Goal: Transaction & Acquisition: Download file/media

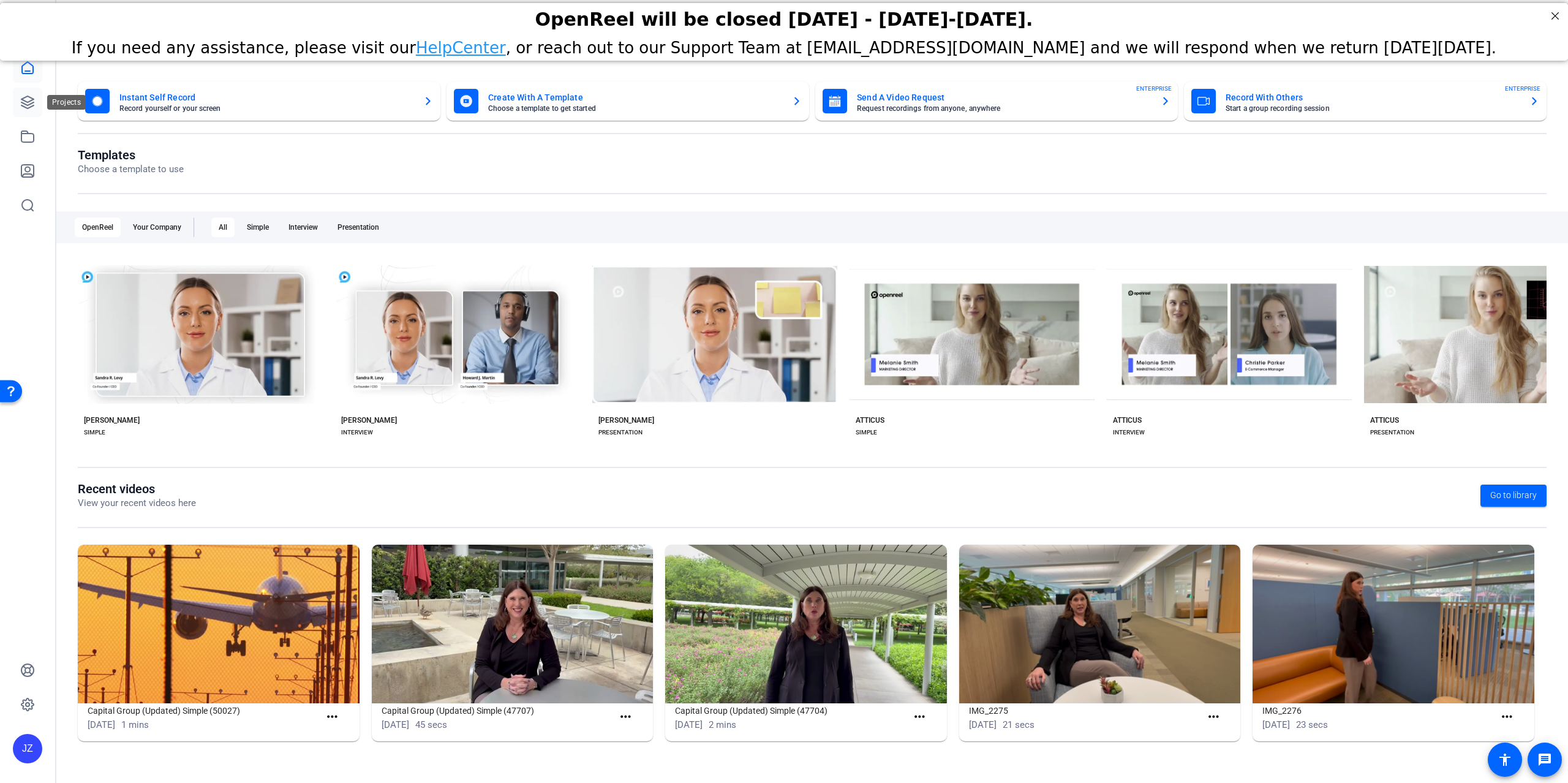
scroll to position [1, 0]
click at [24, 103] on icon at bounding box center [28, 102] width 13 height 13
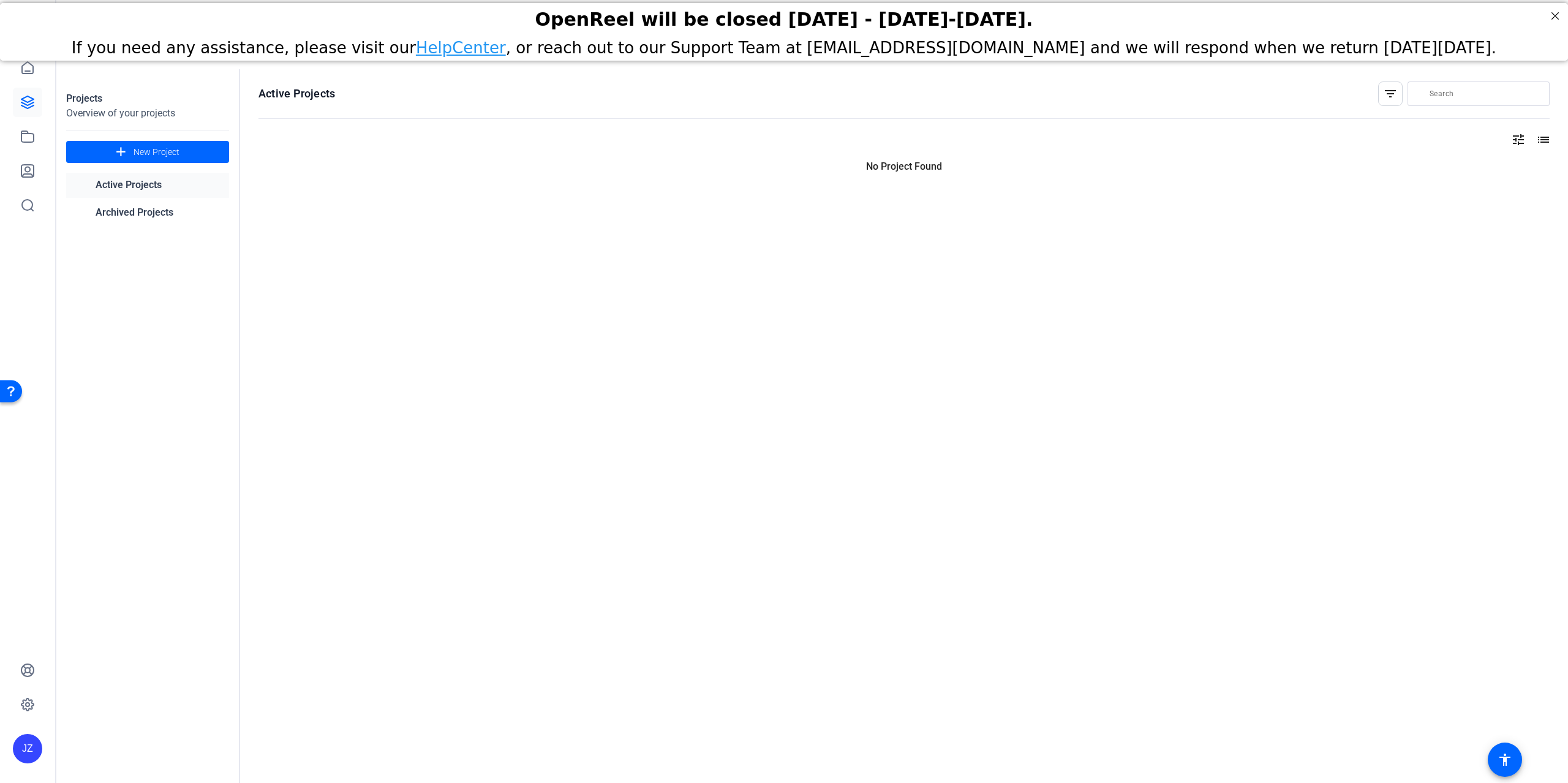
scroll to position [0, 0]
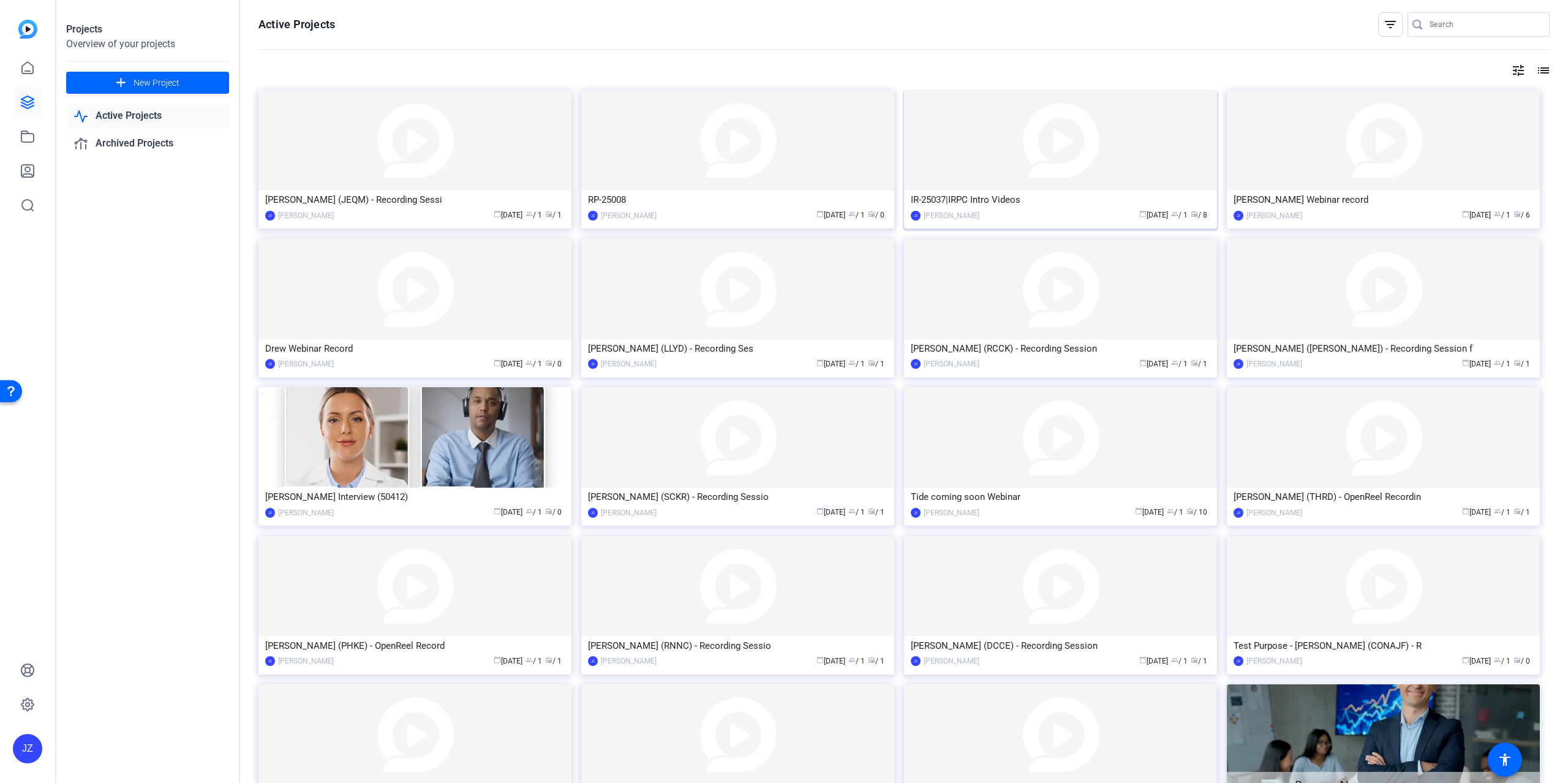
click at [1042, 196] on div "IR-25037|IRPC Intro Videos" at bounding box center [1060, 200] width 299 height 18
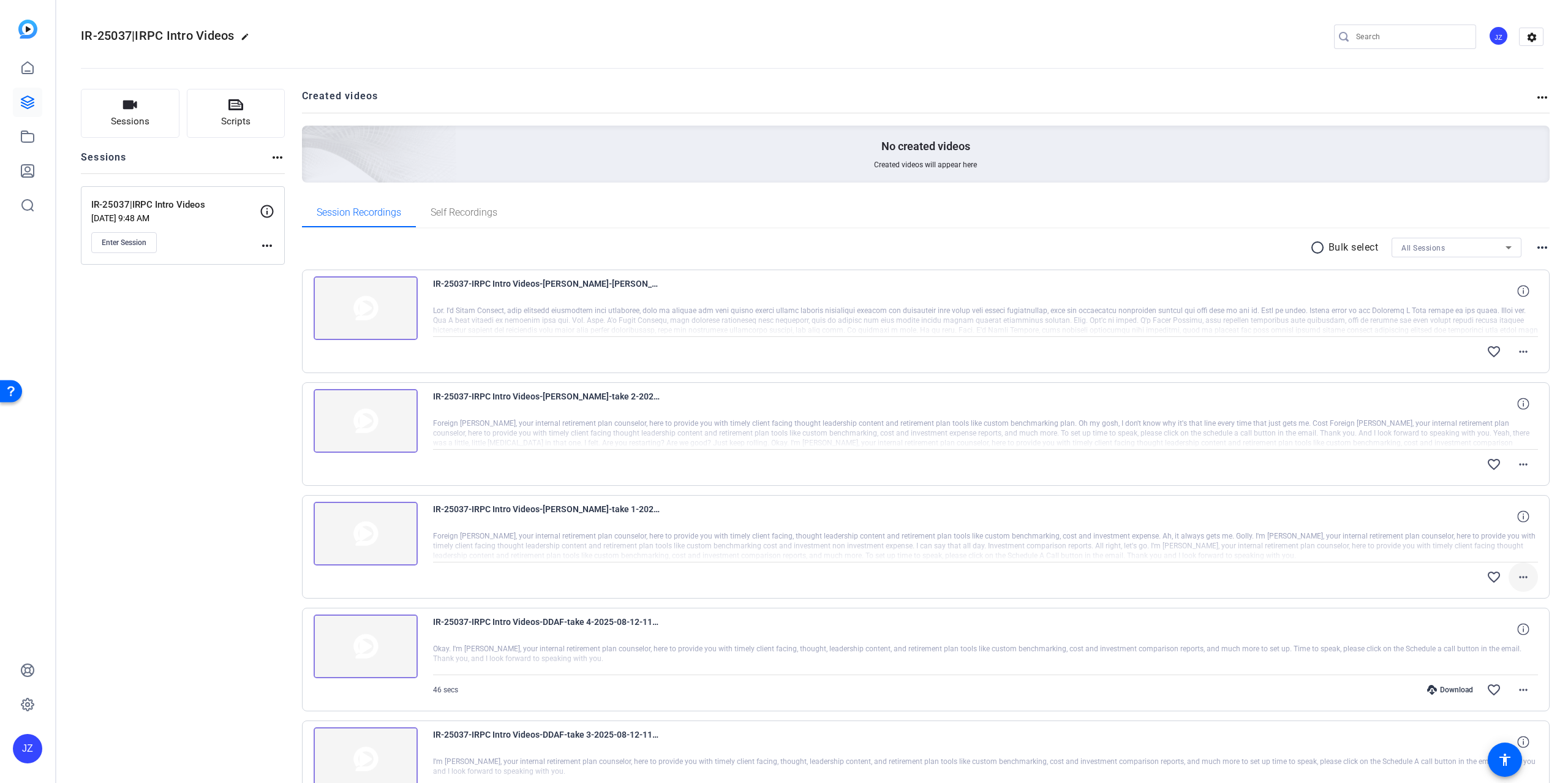
click at [1518, 572] on mat-icon "more_horiz" at bounding box center [1523, 577] width 14 height 14
click at [1525, 467] on div at bounding box center [784, 391] width 1568 height 783
click at [1524, 466] on mat-icon "more_horiz" at bounding box center [1523, 465] width 14 height 14
click at [1524, 466] on div at bounding box center [784, 391] width 1568 height 783
click at [1527, 357] on mat-icon "more_horiz" at bounding box center [1523, 351] width 14 height 14
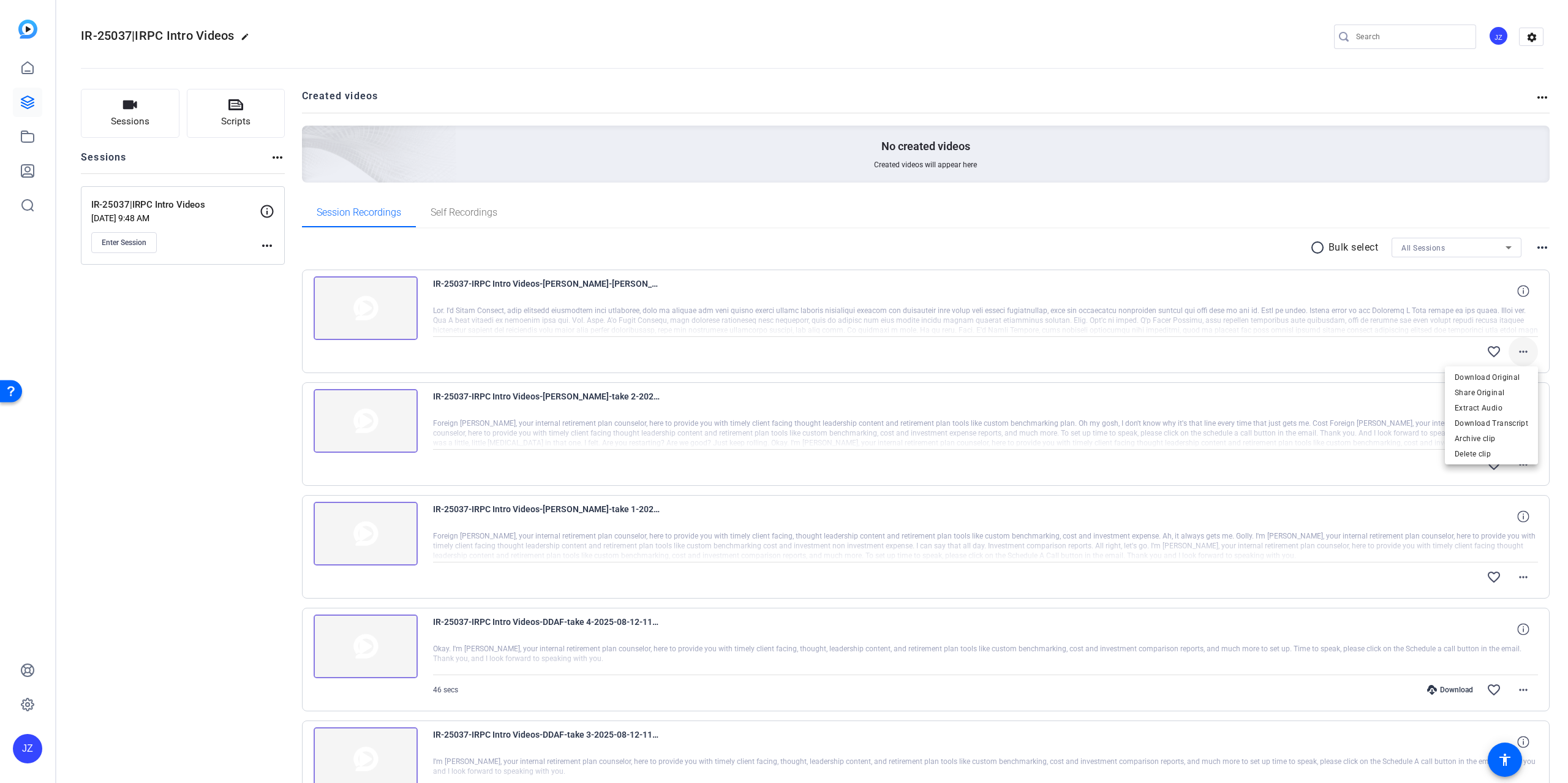
click at [1527, 357] on div at bounding box center [784, 391] width 1568 height 783
click at [1317, 529] on div "IR-25037-IRPC Intro Videos-[PERSON_NAME]-take 1-2025-08-14-10-35-20-866-0" at bounding box center [986, 516] width 1106 height 30
click at [1520, 579] on mat-icon "more_horiz" at bounding box center [1523, 577] width 14 height 14
click at [1520, 579] on div at bounding box center [784, 391] width 1568 height 783
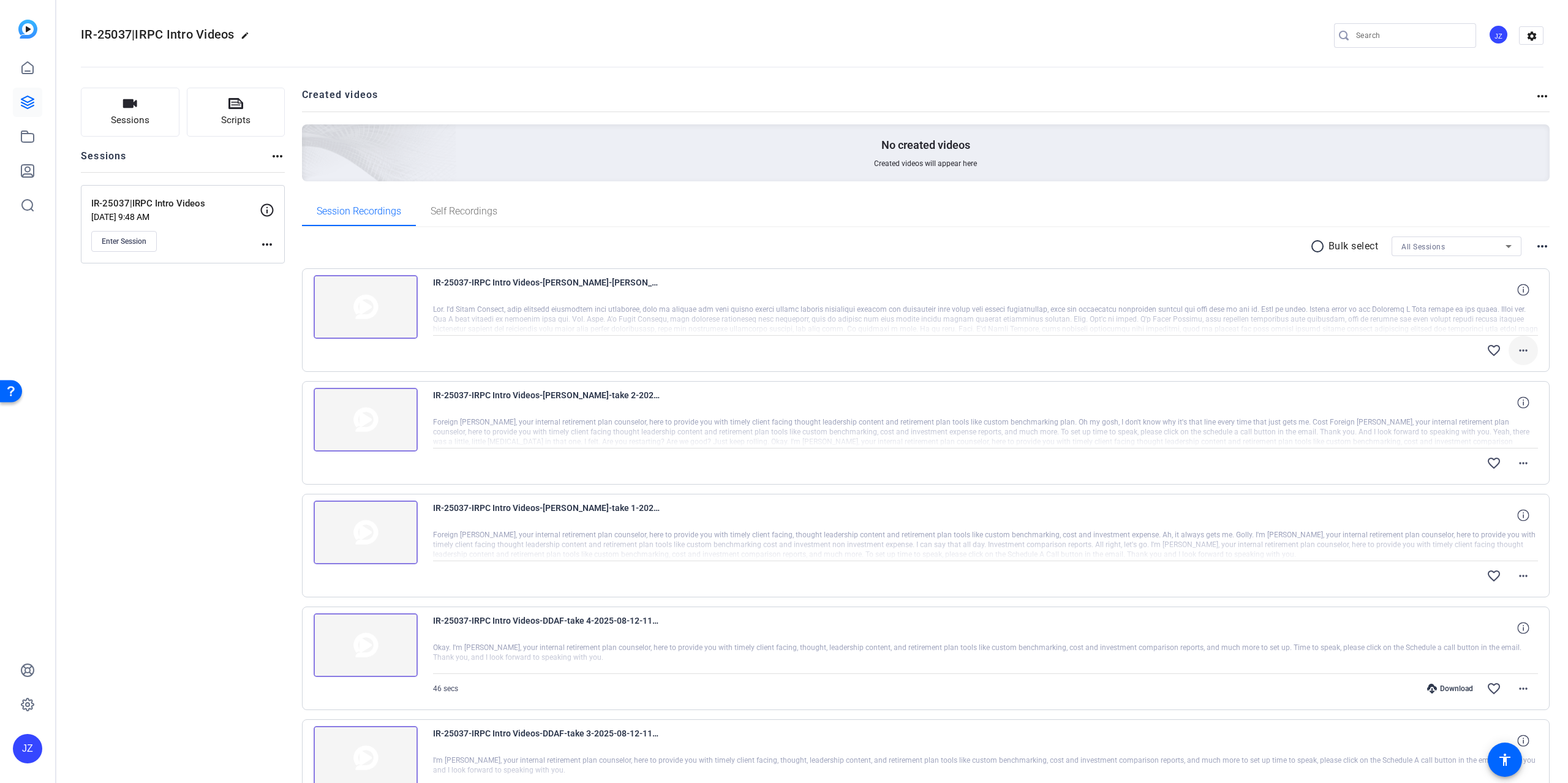
click at [1529, 350] on mat-icon "more_horiz" at bounding box center [1523, 351] width 14 height 14
click at [1529, 350] on div at bounding box center [784, 391] width 1568 height 783
click at [1525, 574] on mat-icon "more_horiz" at bounding box center [1523, 575] width 14 height 14
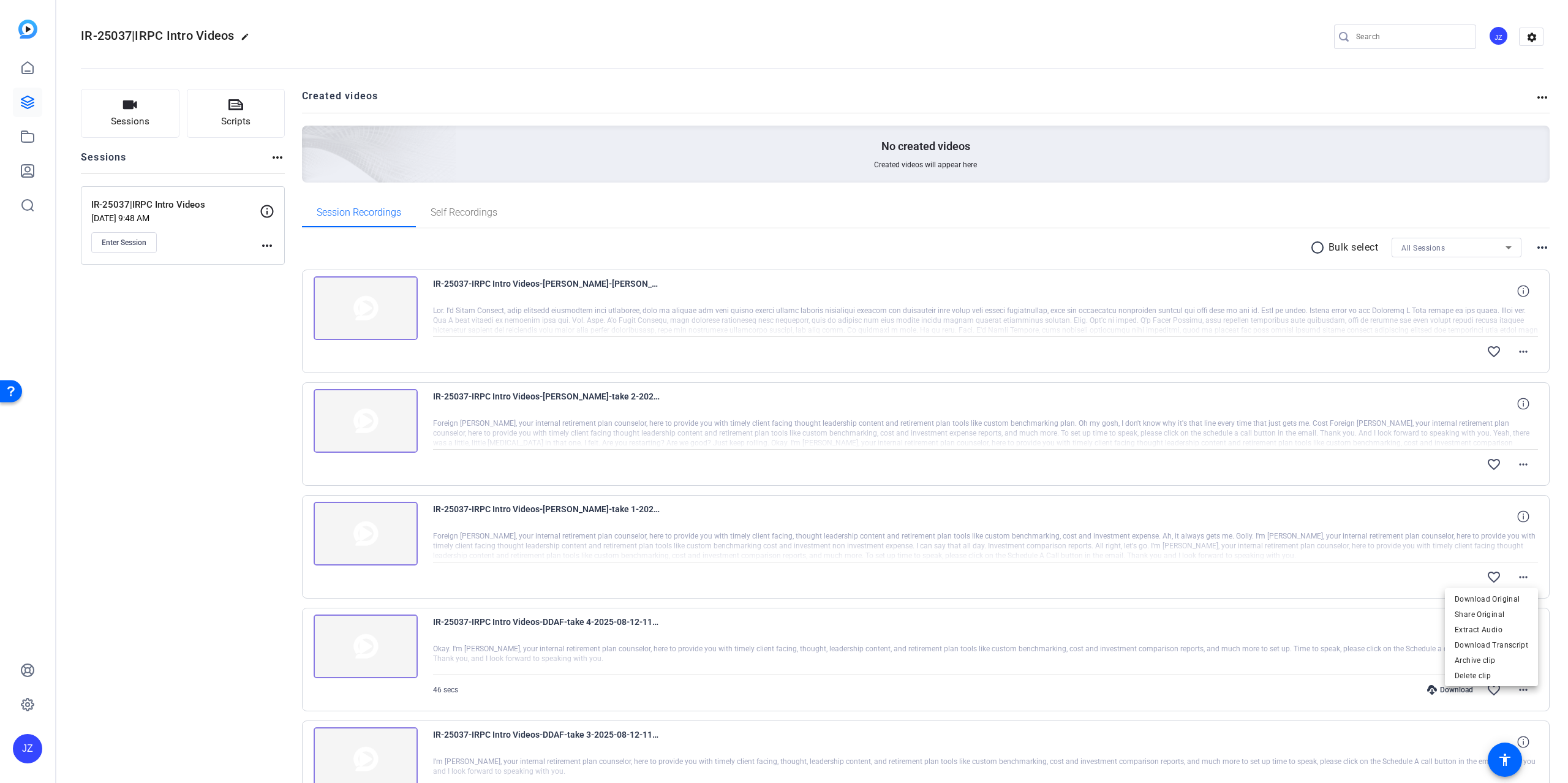
click at [1525, 574] on div at bounding box center [784, 391] width 1568 height 783
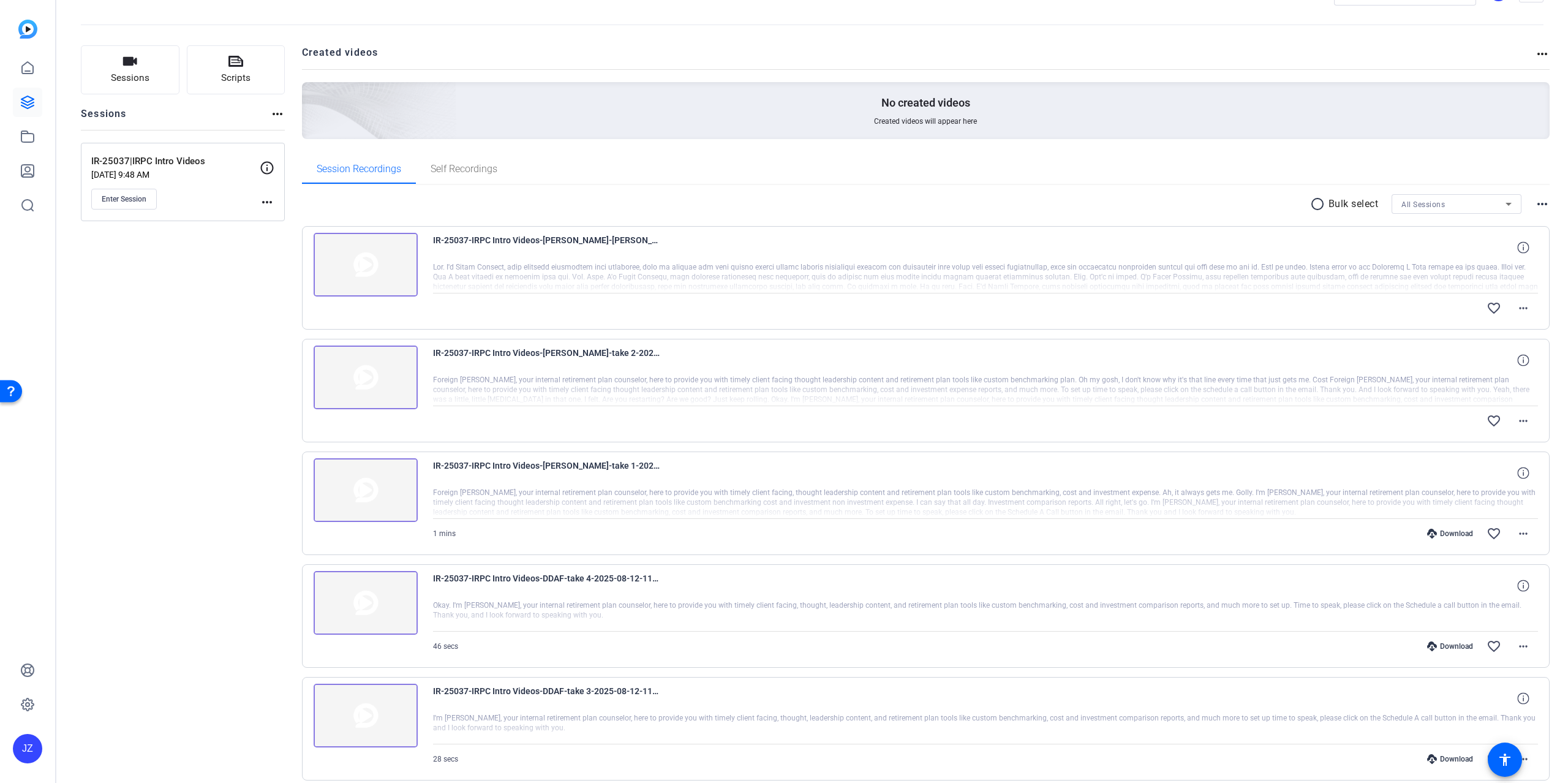
scroll to position [45, 0]
click at [1530, 535] on mat-icon "more_horiz" at bounding box center [1523, 532] width 14 height 14
click at [1505, 590] on span "Download MP4" at bounding box center [1492, 588] width 74 height 14
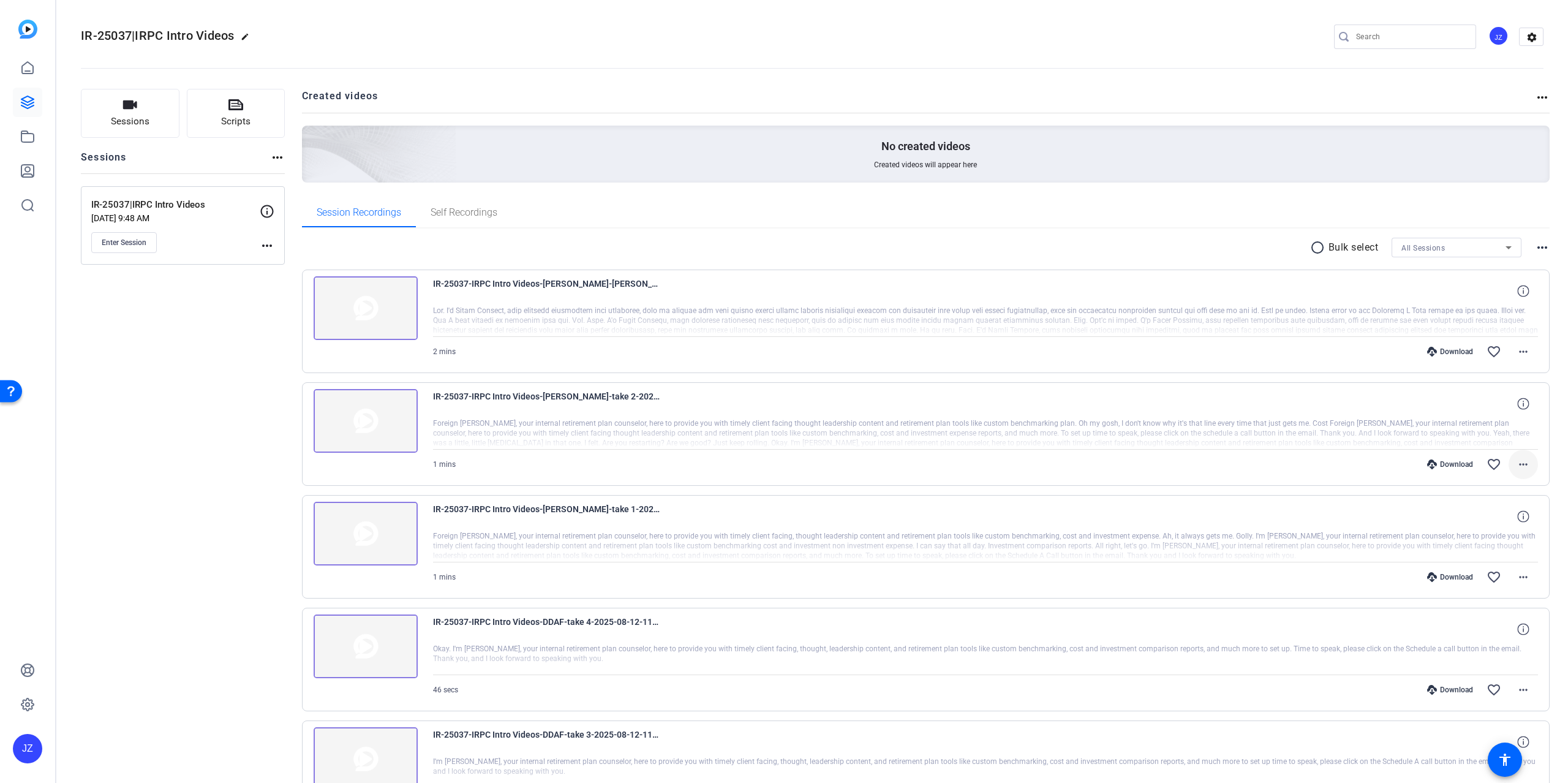
click at [1522, 466] on mat-icon "more_horiz" at bounding box center [1523, 465] width 14 height 14
click at [1506, 517] on span "Download MP4" at bounding box center [1492, 521] width 74 height 14
click at [1530, 353] on span at bounding box center [1523, 348] width 30 height 30
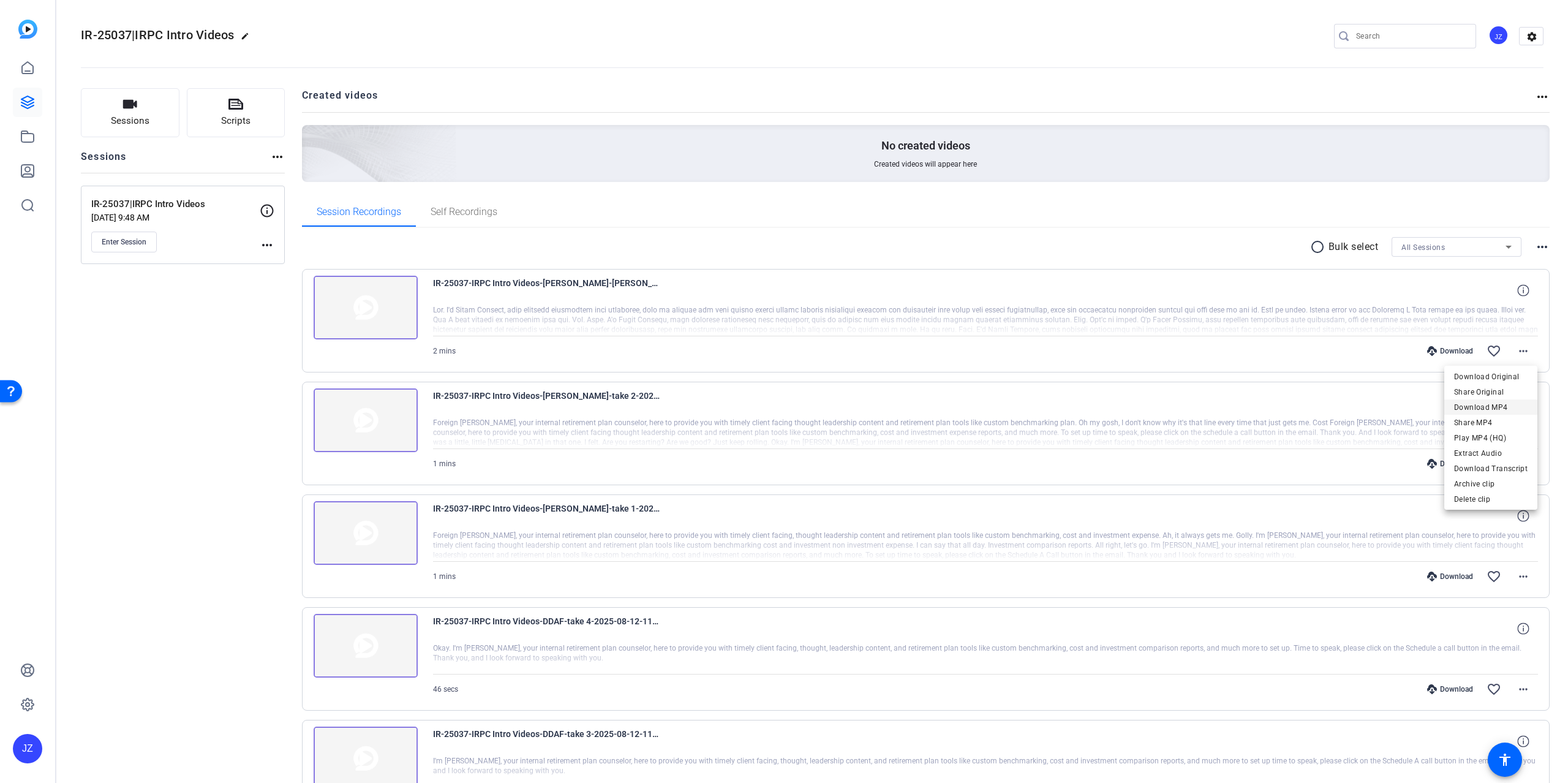
click at [1500, 409] on span "Download MP4" at bounding box center [1491, 407] width 74 height 14
